Goal: Book appointment/travel/reservation

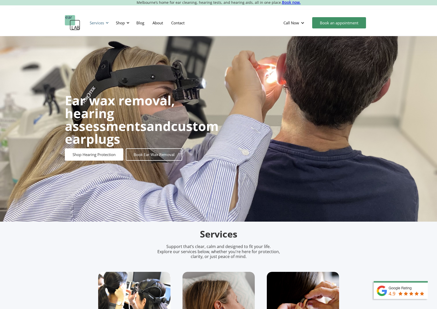
click at [106, 23] on div at bounding box center [107, 23] width 4 height 4
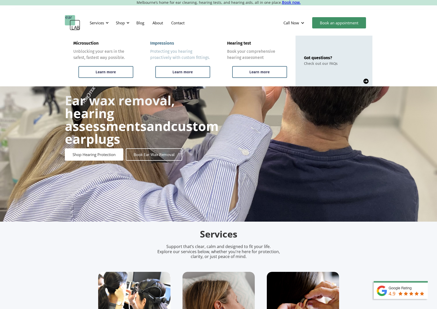
click at [164, 51] on div "Protecting you hearing proactively with custom fittings." at bounding box center [180, 54] width 60 height 12
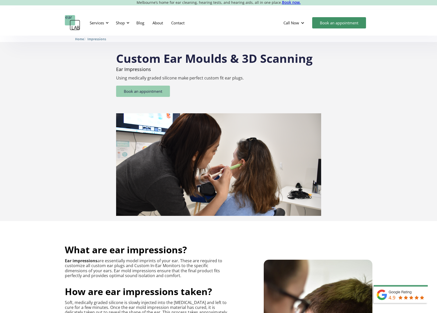
click at [139, 90] on link "Book an appointment" at bounding box center [143, 91] width 54 height 11
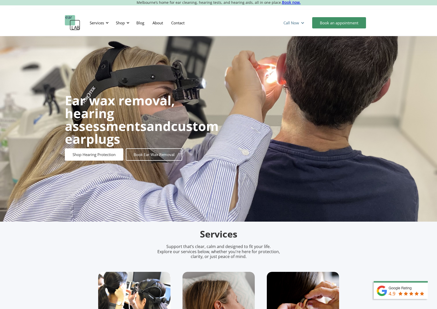
click at [290, 21] on div "Call Now" at bounding box center [291, 22] width 16 height 5
